Goal: Navigation & Orientation: Understand site structure

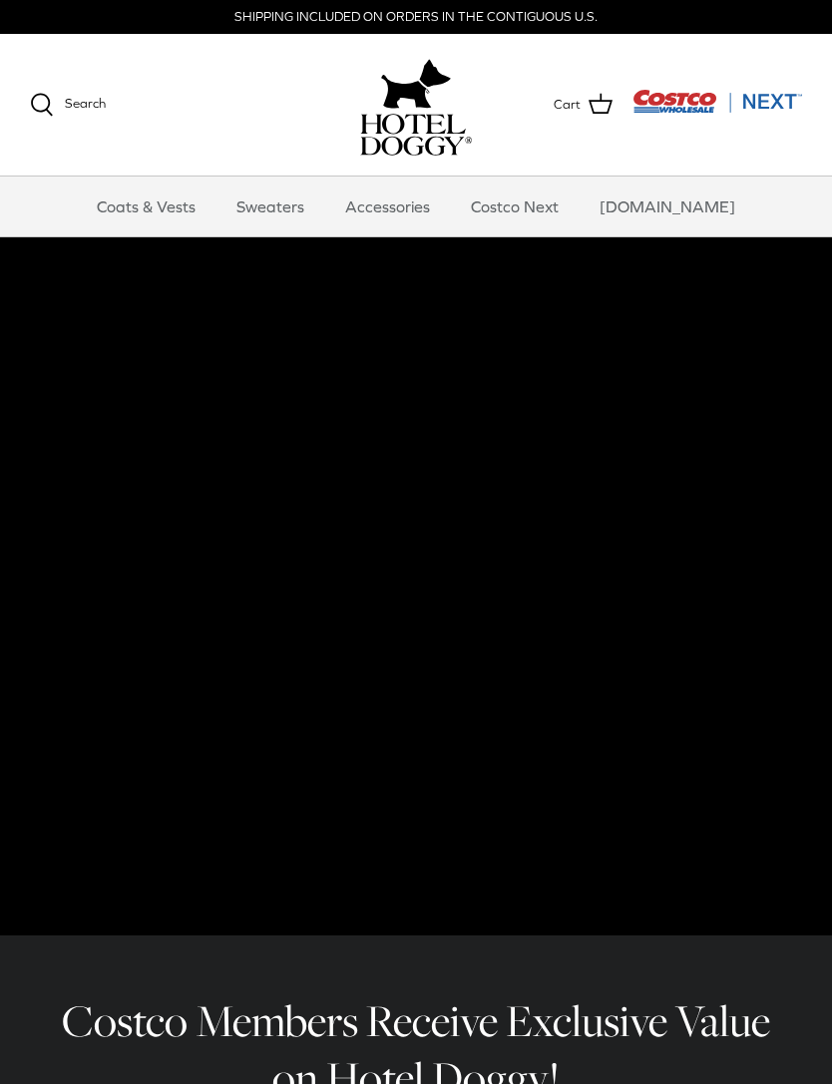
click at [194, 199] on link "Coats & Vests" at bounding box center [146, 207] width 135 height 60
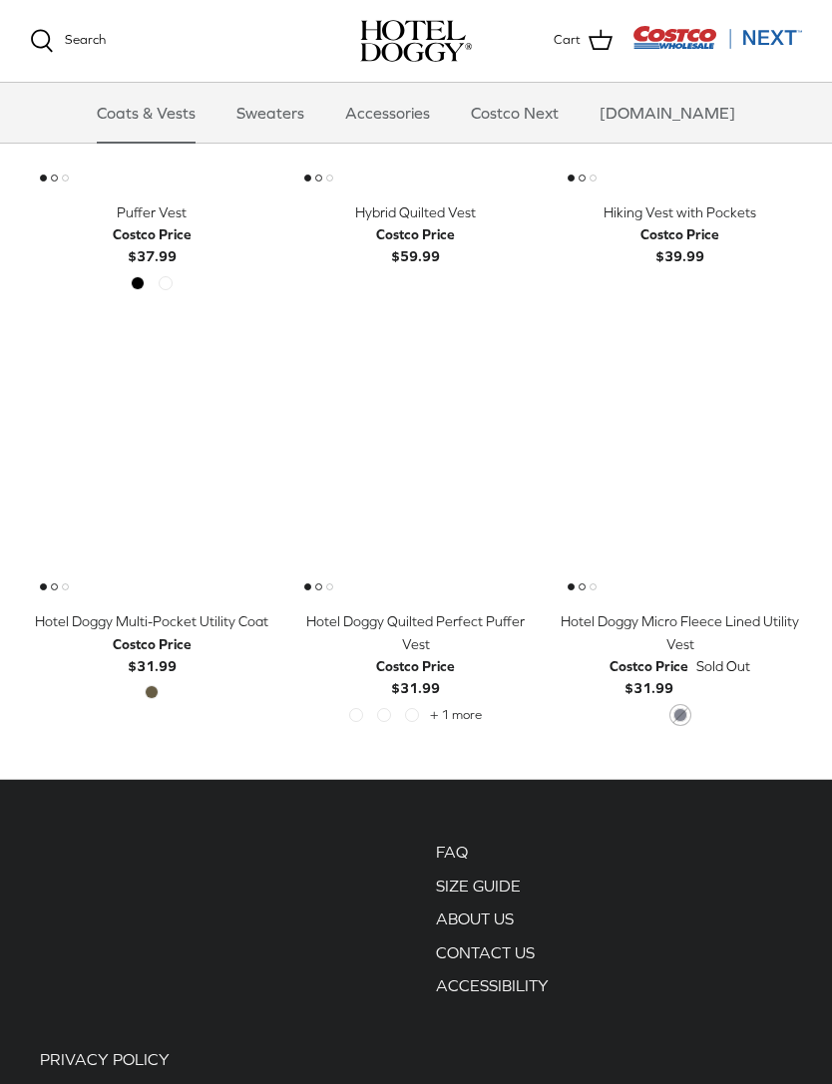
scroll to position [2682, 0]
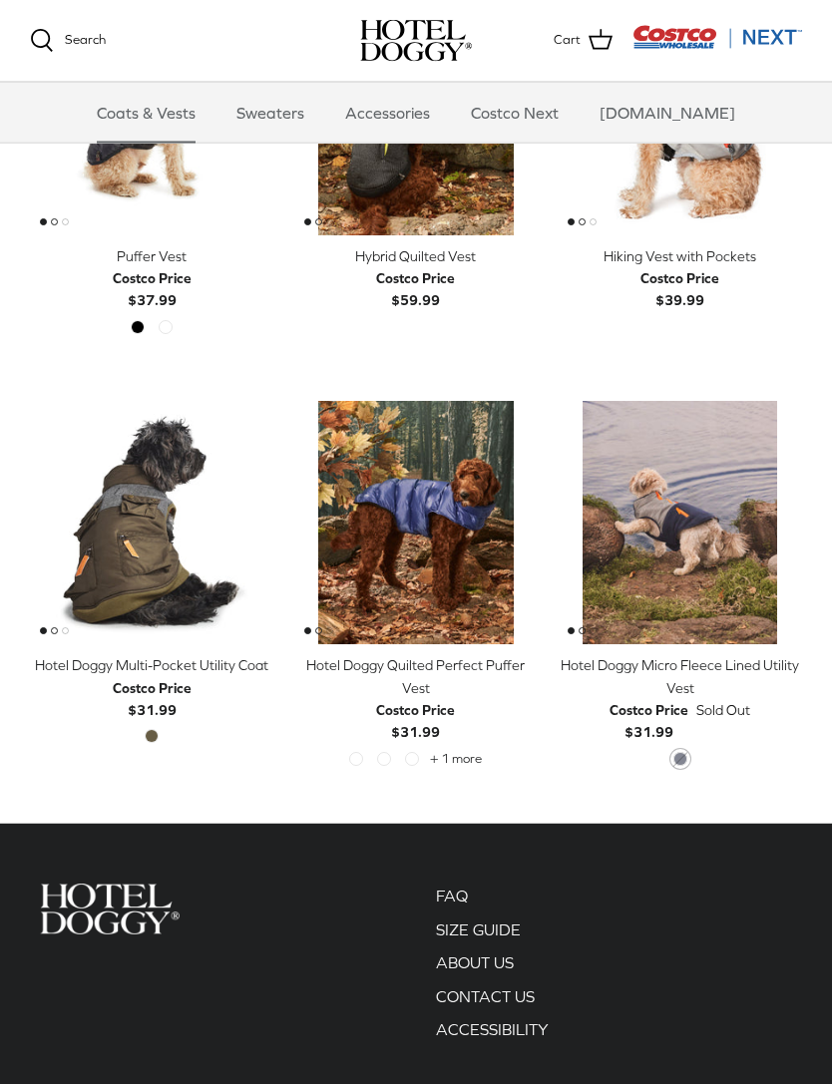
click at [302, 108] on link "Sweaters" at bounding box center [270, 113] width 104 height 60
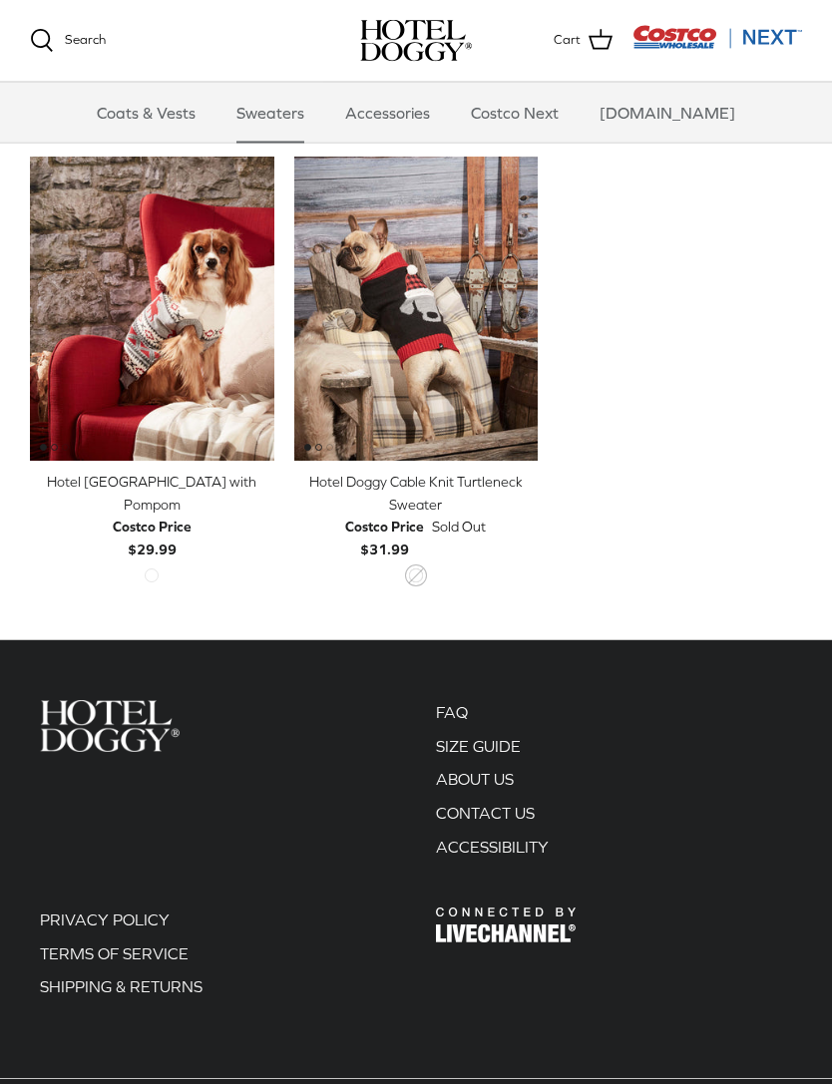
scroll to position [459, 0]
click at [448, 111] on link "Accessories" at bounding box center [387, 113] width 121 height 60
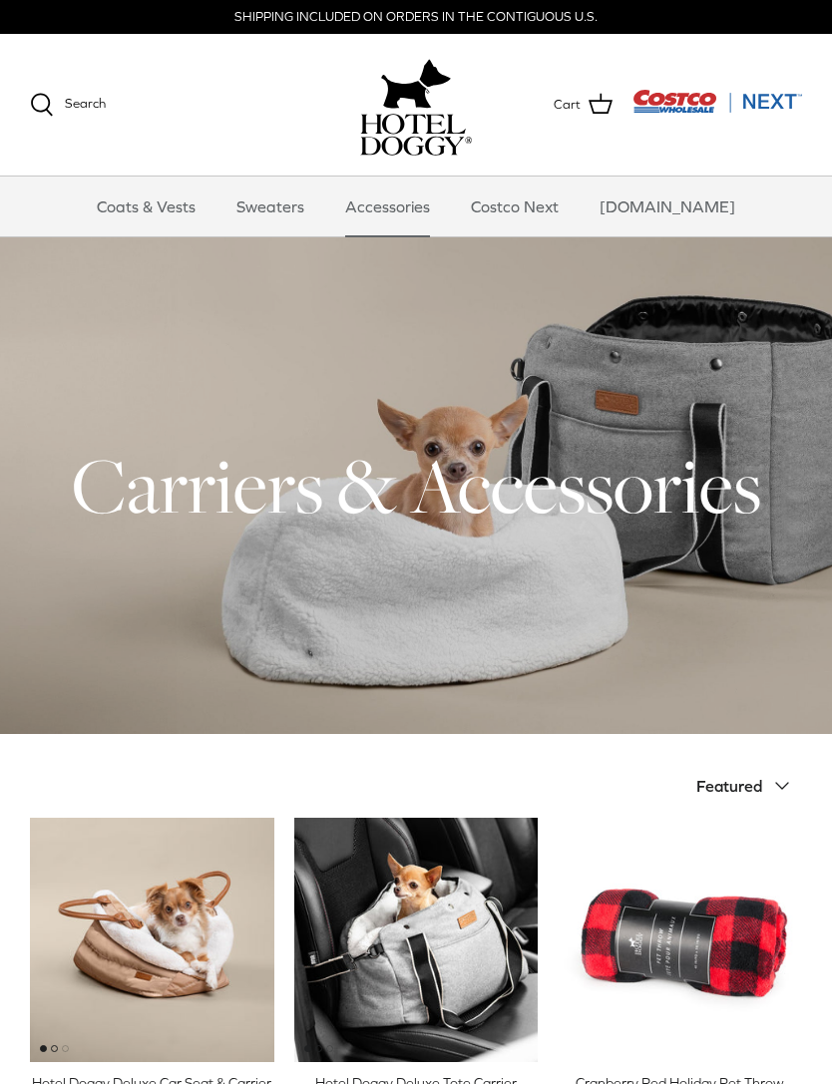
click at [576, 214] on link "Costco Next" at bounding box center [515, 207] width 124 height 60
